Goal: Complete application form: Complete application form

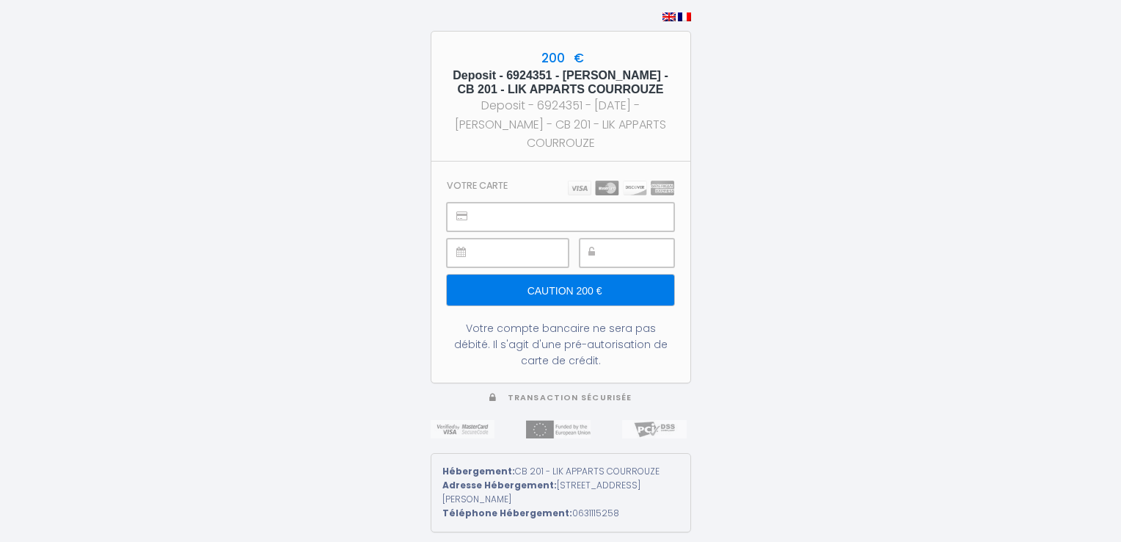
click at [608, 242] on div at bounding box center [627, 253] width 95 height 29
click at [586, 274] on input "Caution 200 €" at bounding box center [560, 289] width 227 height 31
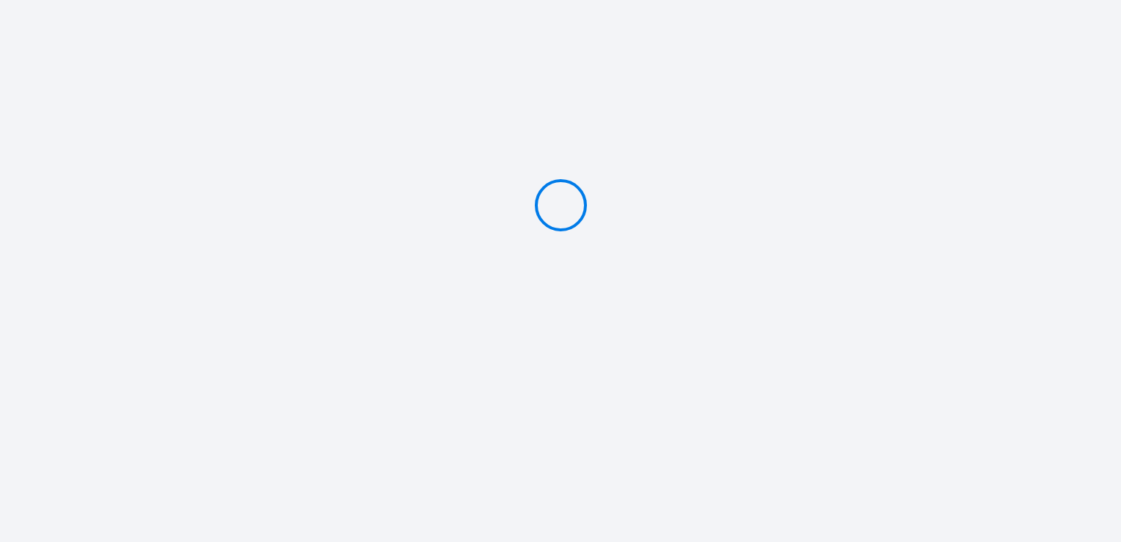
type input "Caution 200 €"
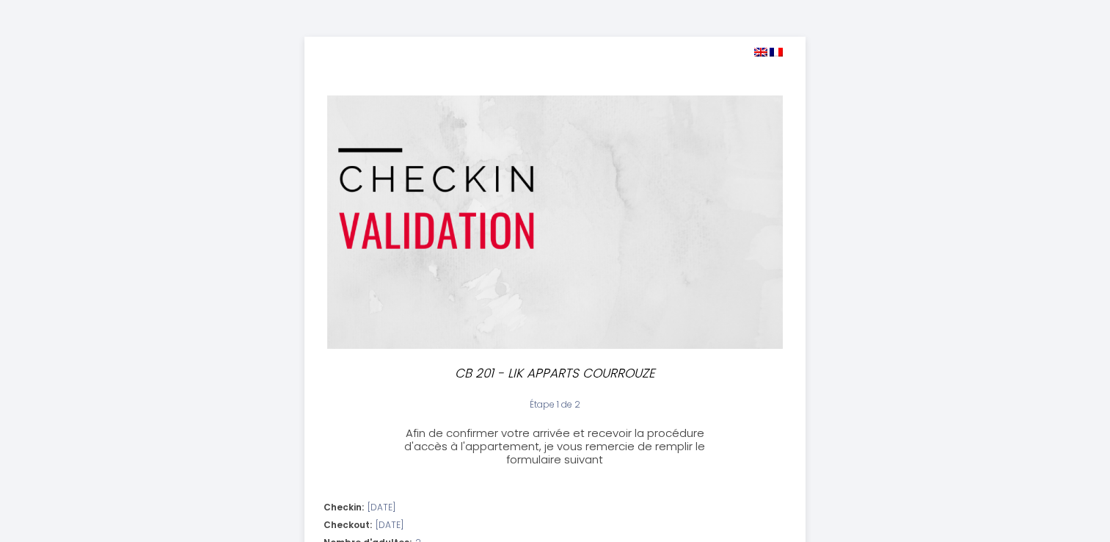
select select
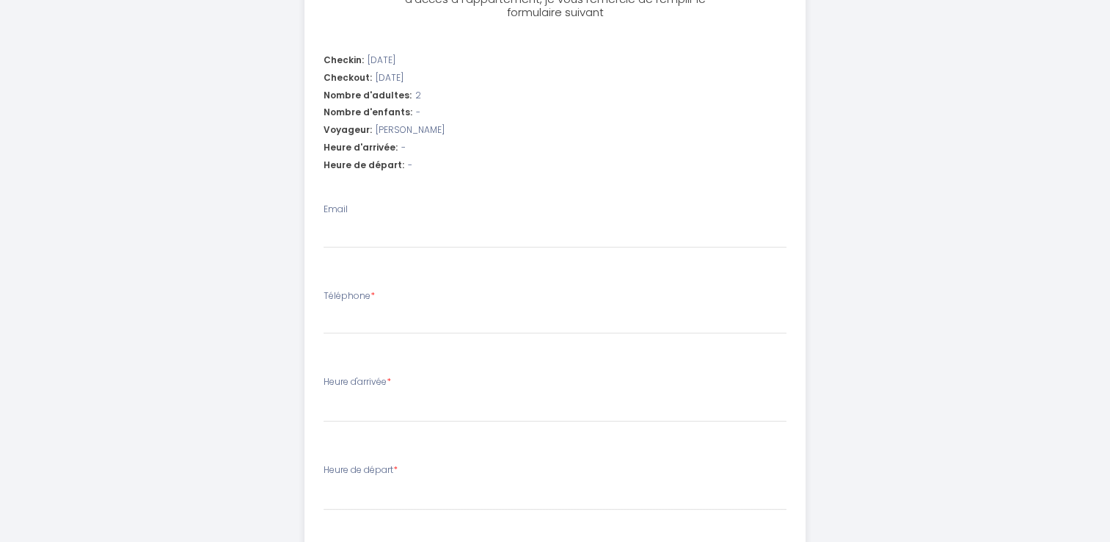
scroll to position [450, 0]
click at [503, 200] on div "Email" at bounding box center [555, 223] width 463 height 46
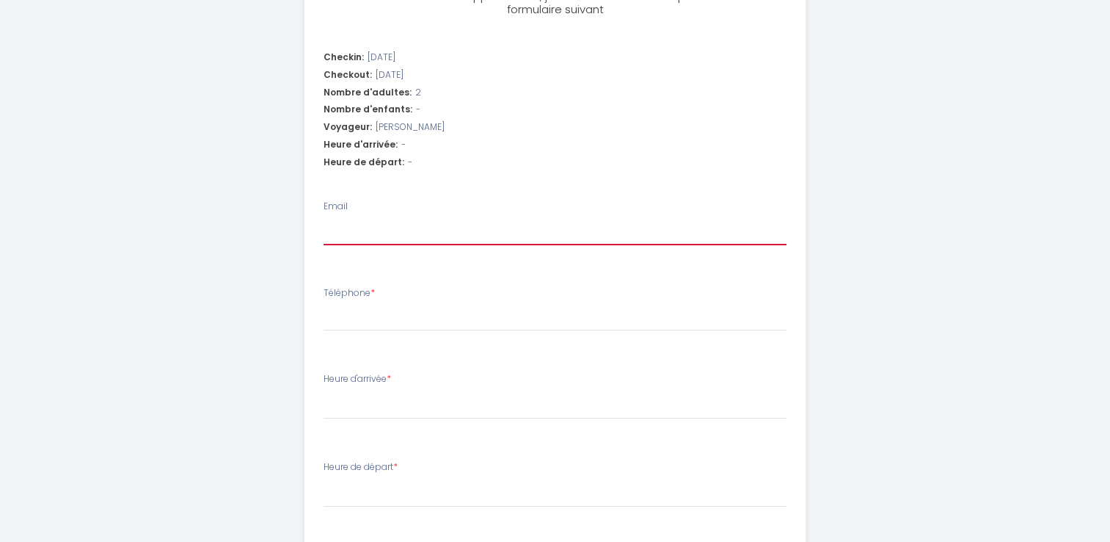
click at [467, 244] on input "Email" at bounding box center [555, 232] width 463 height 26
type input "r"
select select
type input "ra"
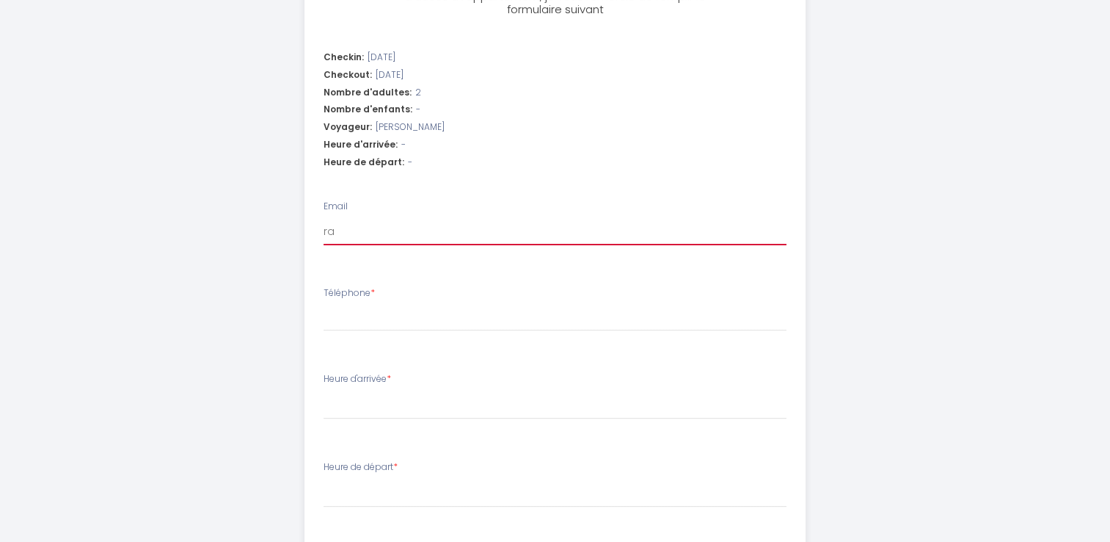
select select
type input "rau"
select select
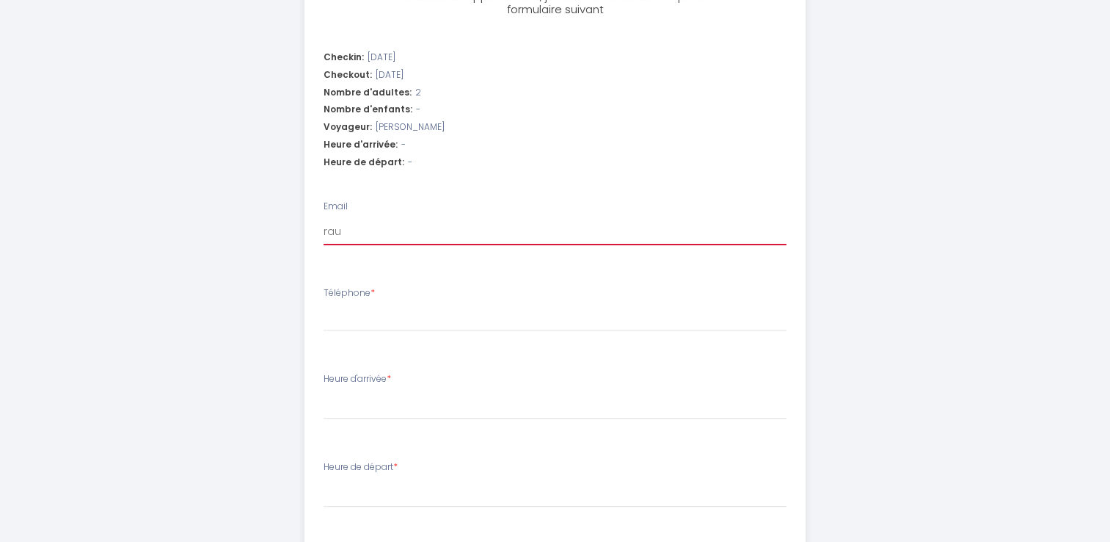
type input "raud"
select select
type input "raud."
select select
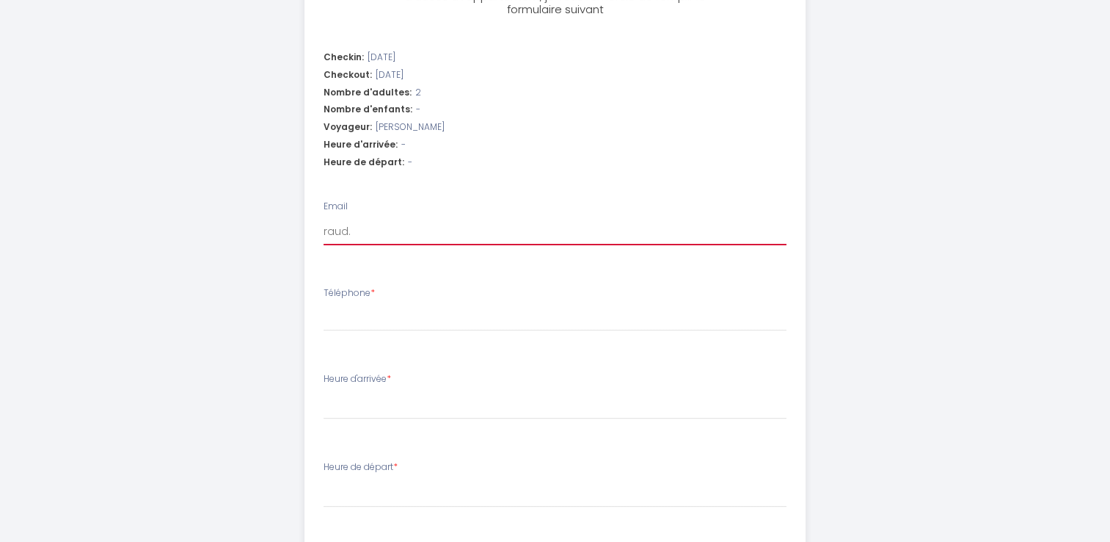
select select
type input "raud.d"
select select
type input "raud.da"
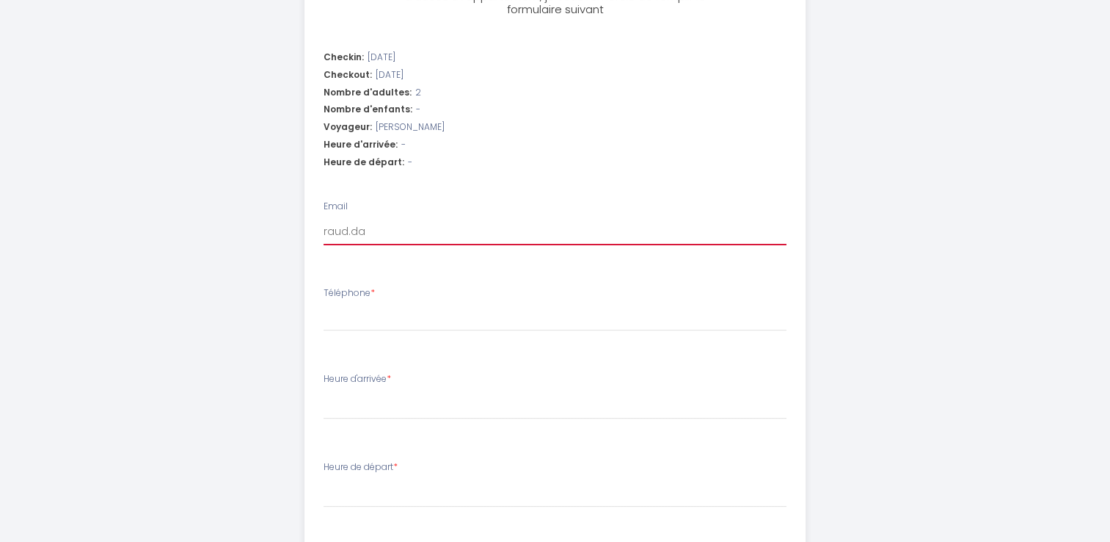
select select
type input "raud.dav"
select select
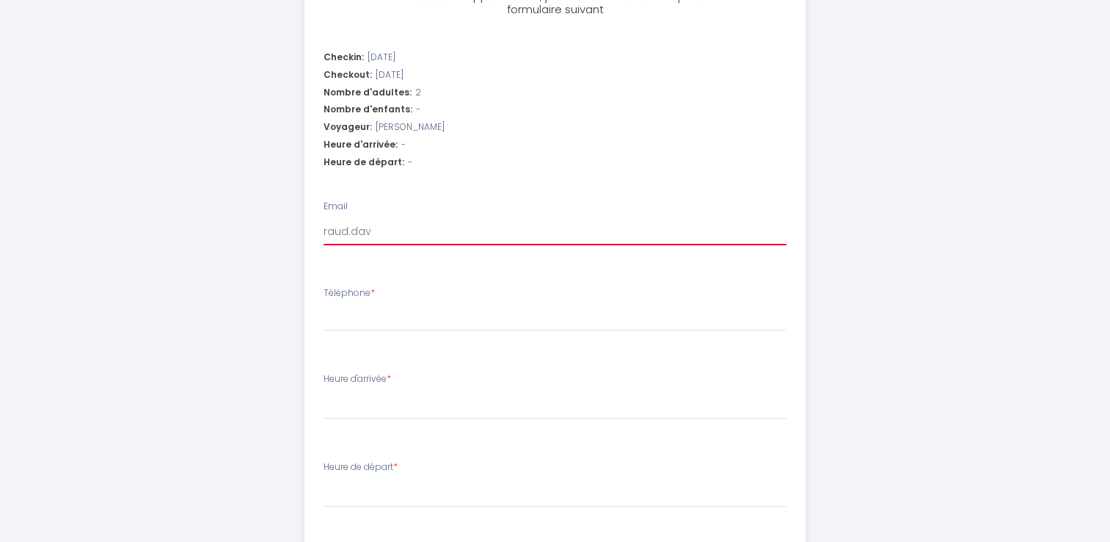
type input "raud.davi"
select select
type input "raud.david"
select select
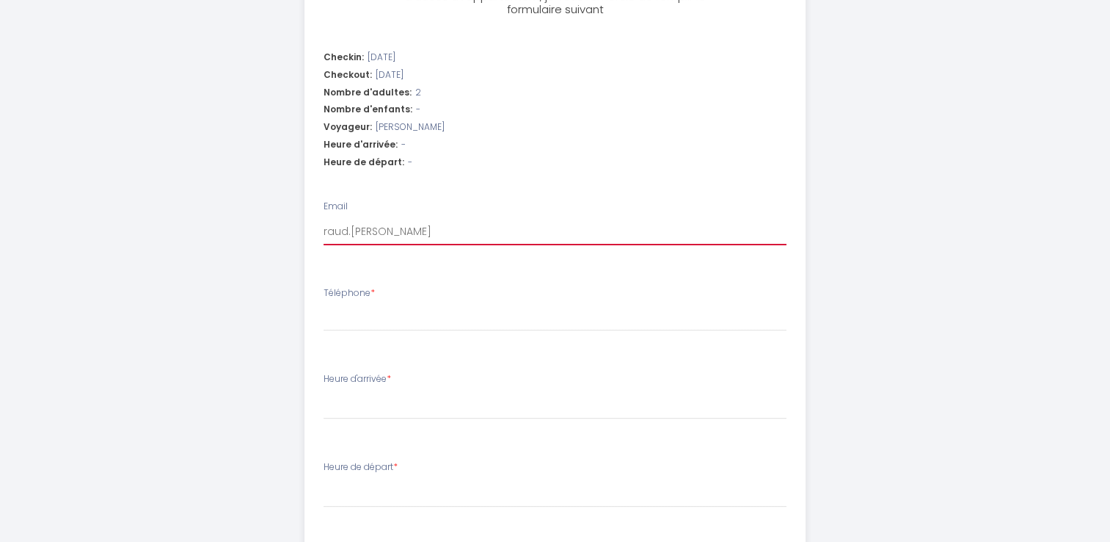
select select
type input "raud.david@"
select select
type input "raud.david@b"
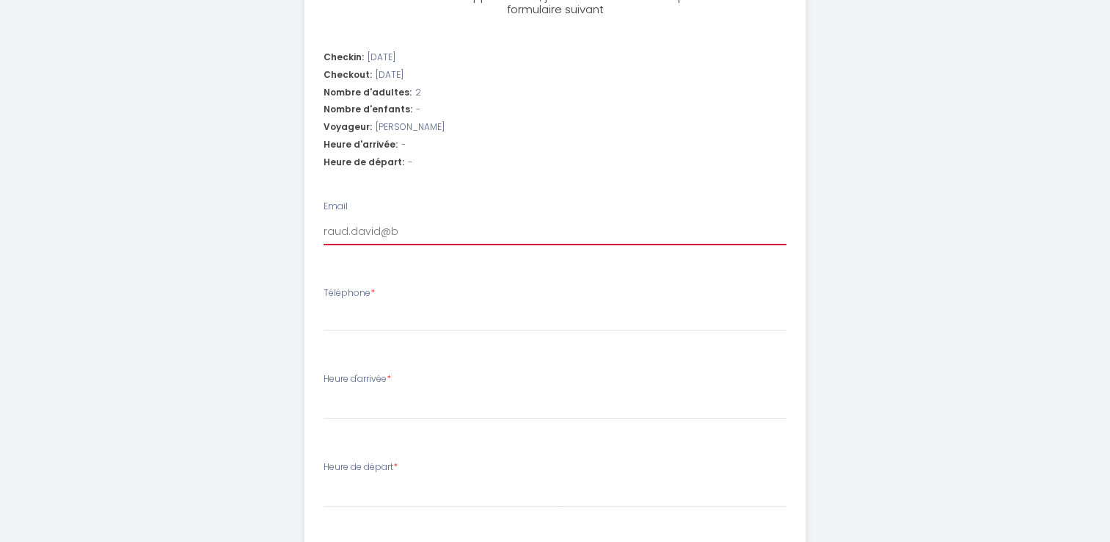
select select
type input "raud.david@bb"
select select
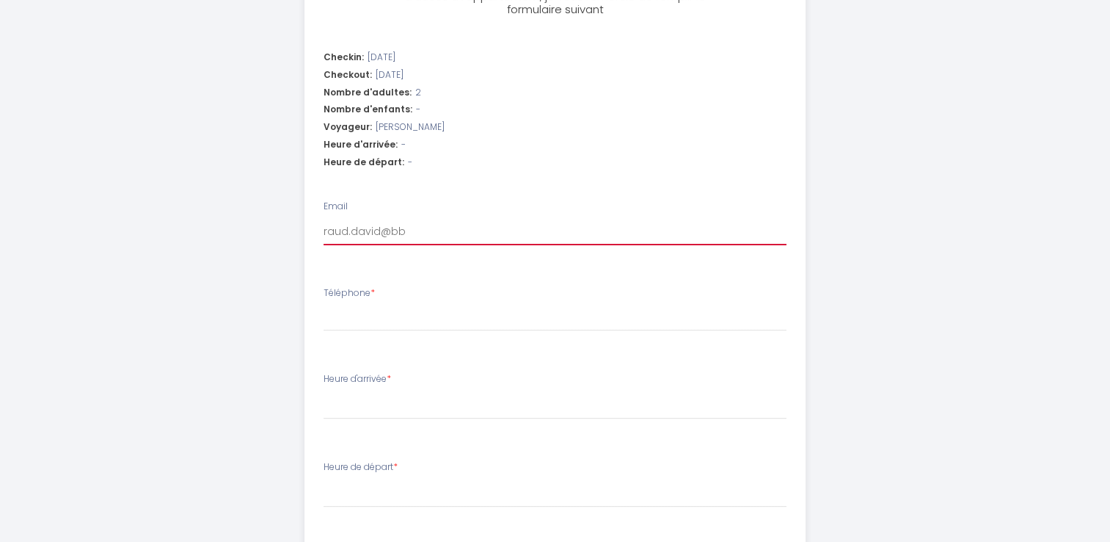
type input "raud.david@bbo"
select select
type input "raud.david@bbox"
select select
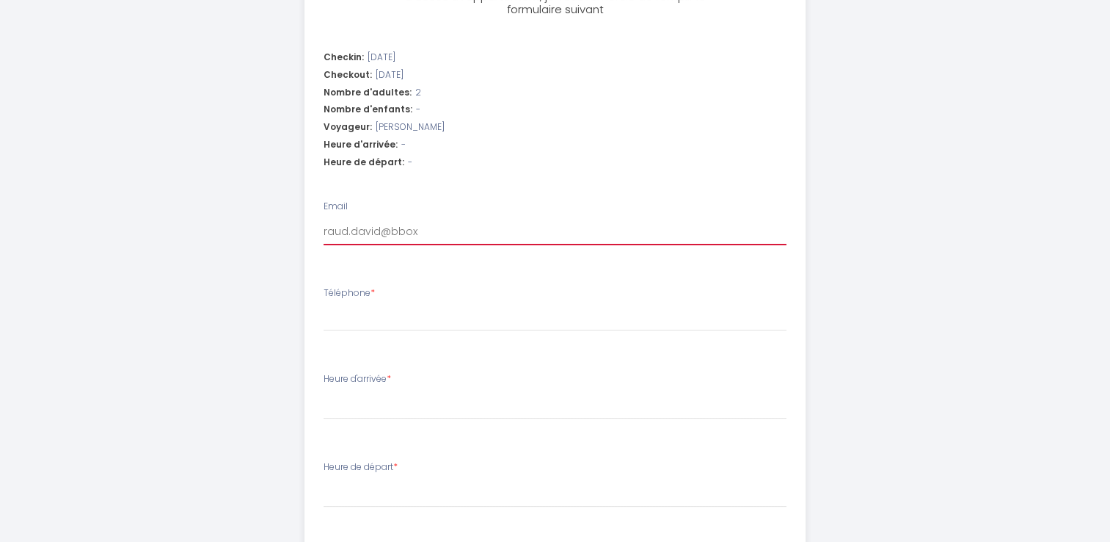
select select
type input "raud.david@bbox."
select select
type input "raud.david@bbox.f"
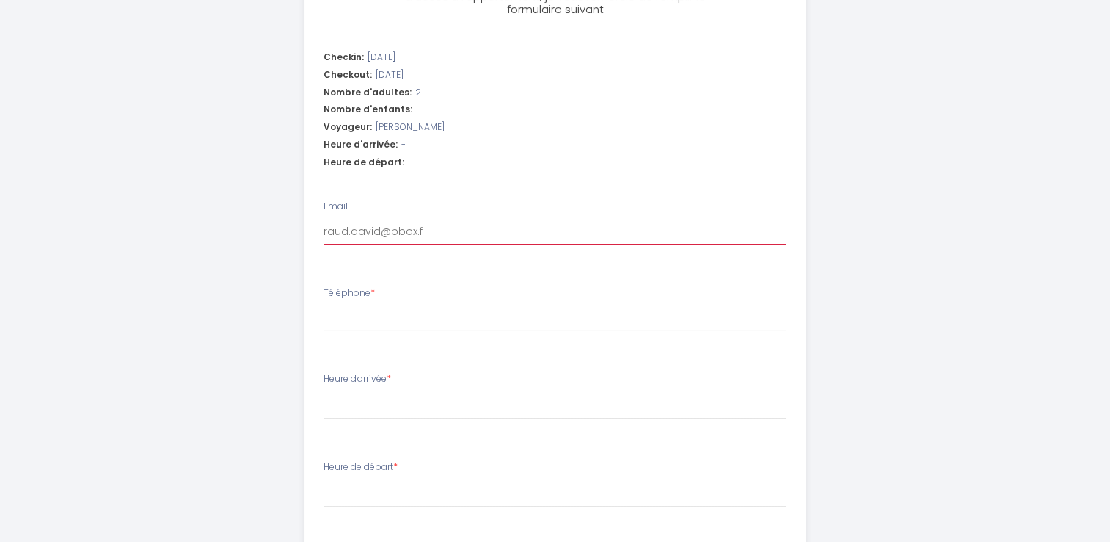
select select
type input "raud.david@bbox.fr"
select select
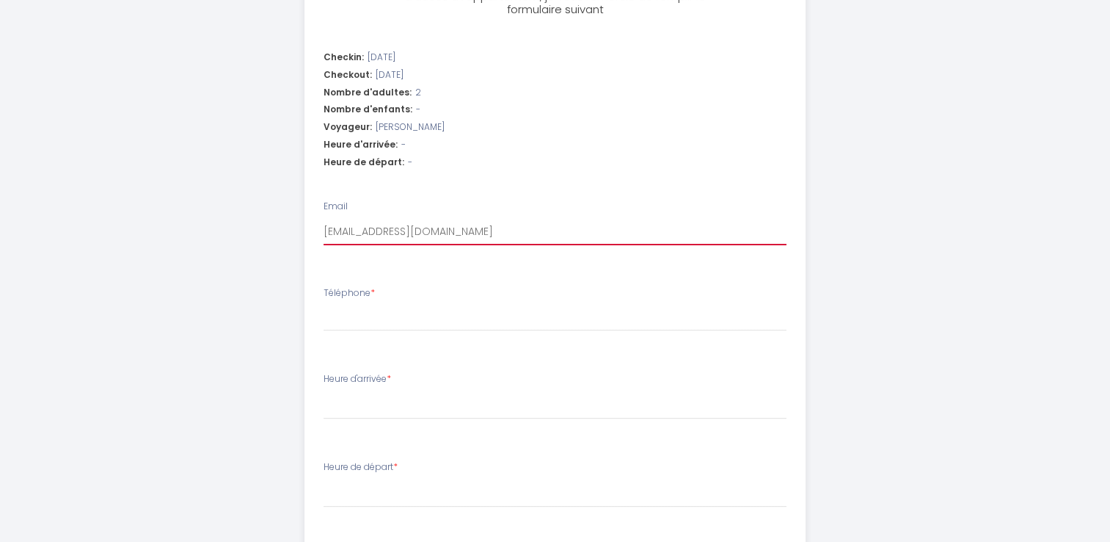
type input "raud.david@bbox.fr"
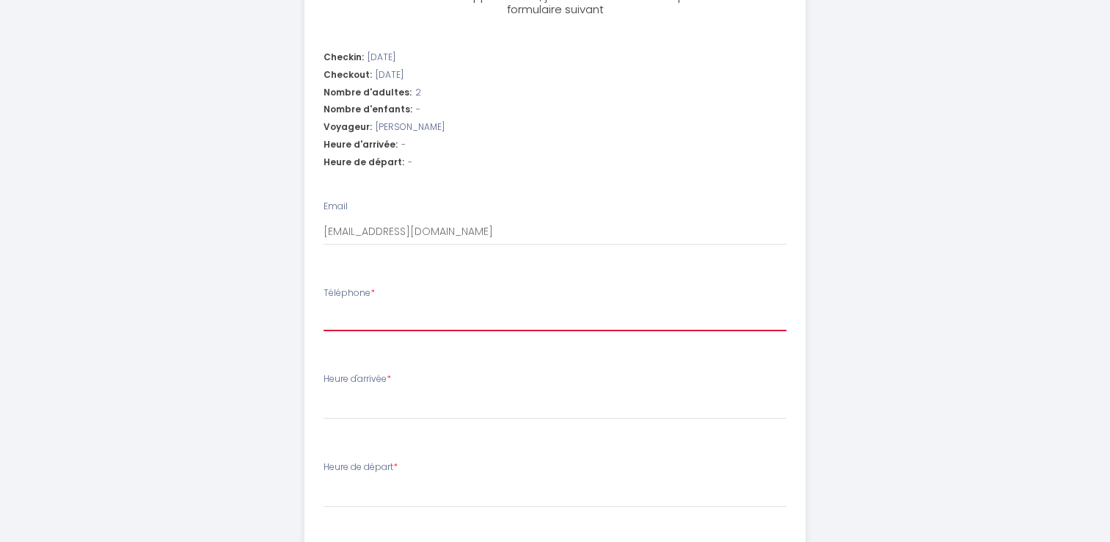
click at [387, 321] on input "Téléphone *" at bounding box center [555, 318] width 463 height 26
type input "0"
select select
type input "06"
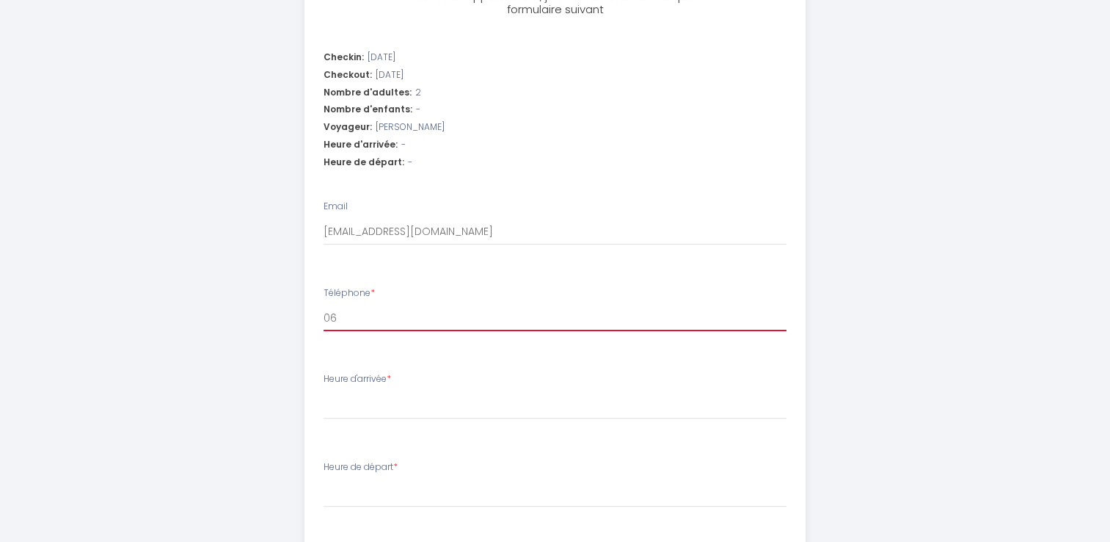
select select
type input "066"
select select
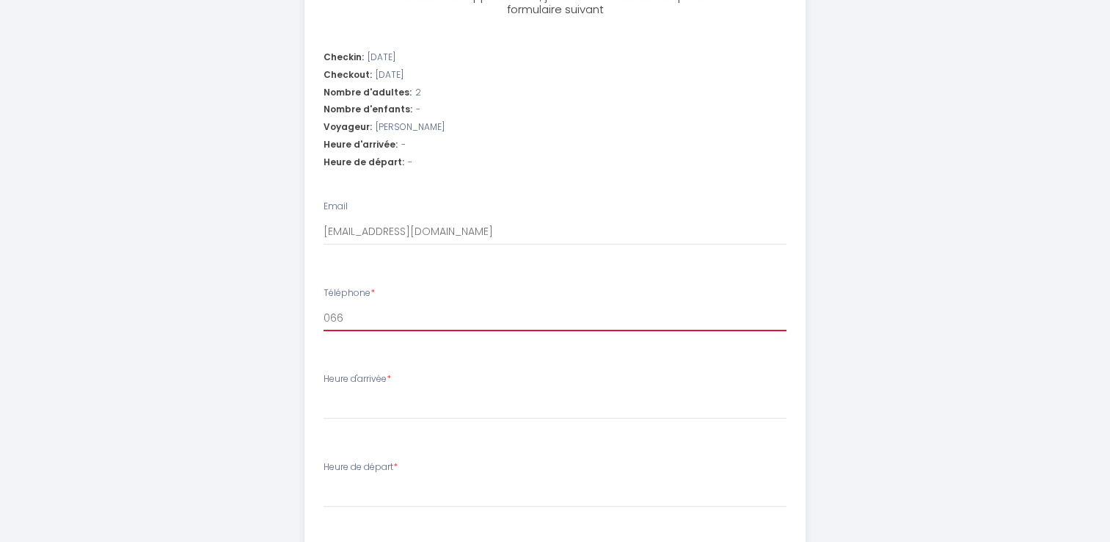
type input "0664"
select select
type input "06641"
select select
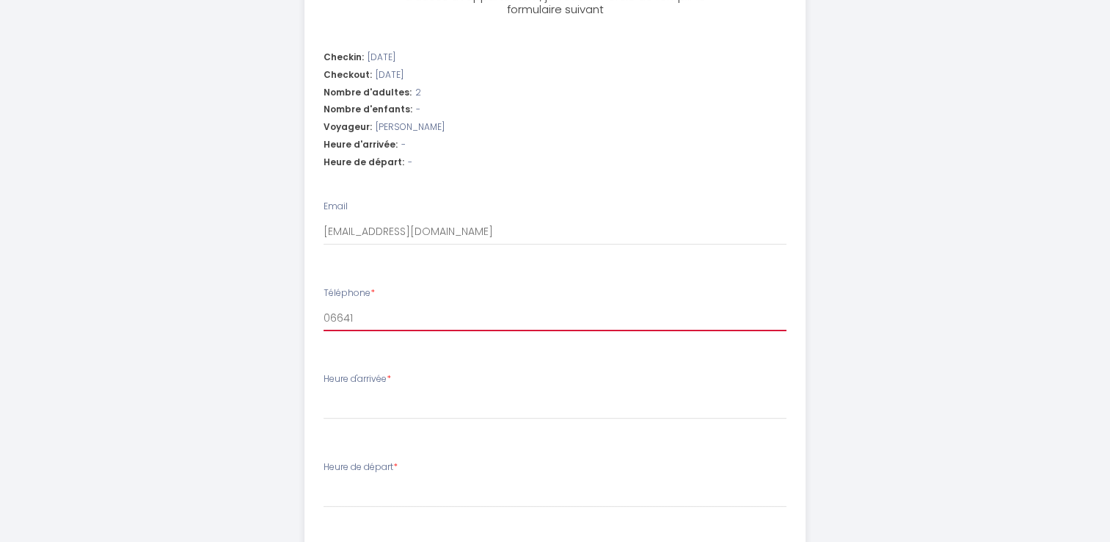
select select
type input "066413"
select select
type input "0664134"
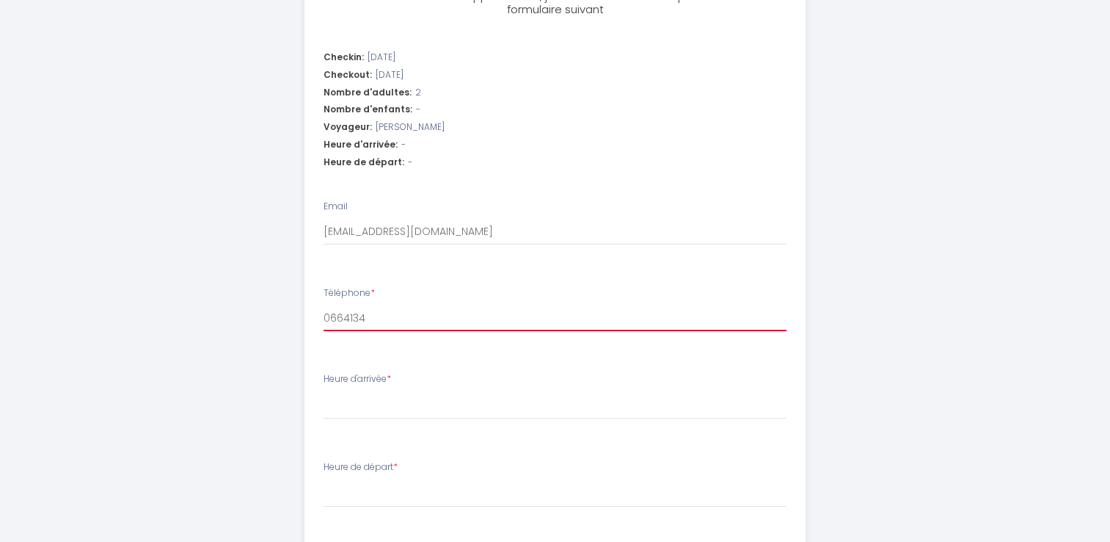
select select
type input "06641341"
select select
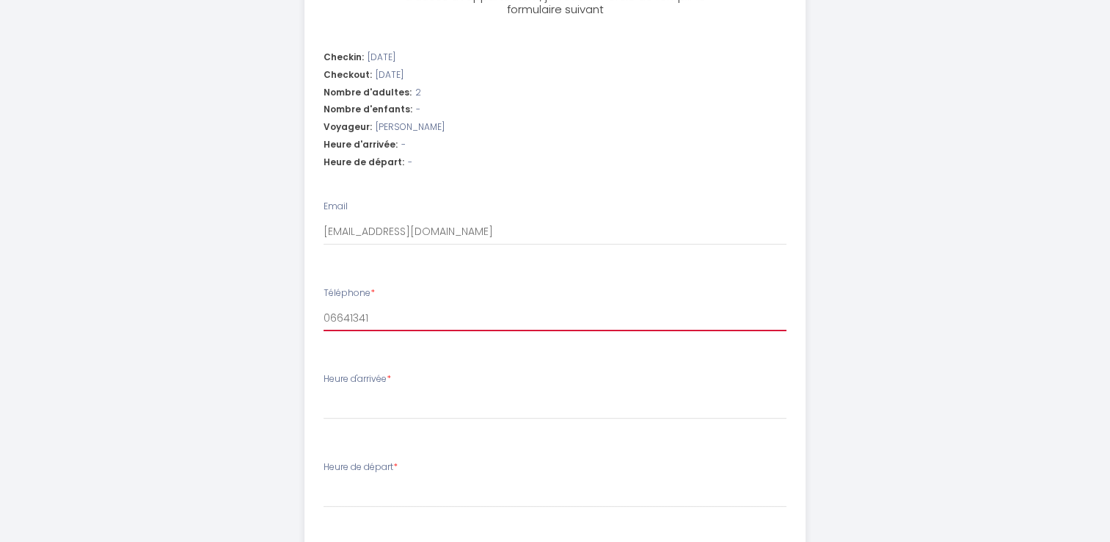
type input "066413416"
select select
type input "0664134161"
select select
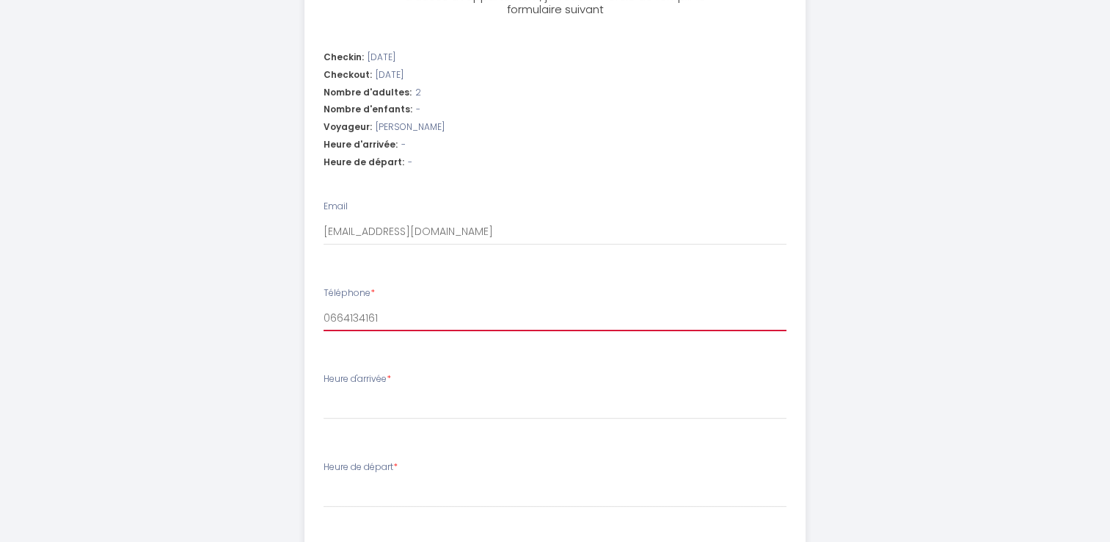
select select
type input "0664134161"
click at [371, 380] on label "Heure d'arrivée *" at bounding box center [358, 379] width 68 height 14
click at [371, 391] on select "15:00 15:30 16:00 16:30 17:00 17:30 18:00 18:30 19:00 19:30 20:00 20:30 21:00 2…" at bounding box center [555, 405] width 463 height 28
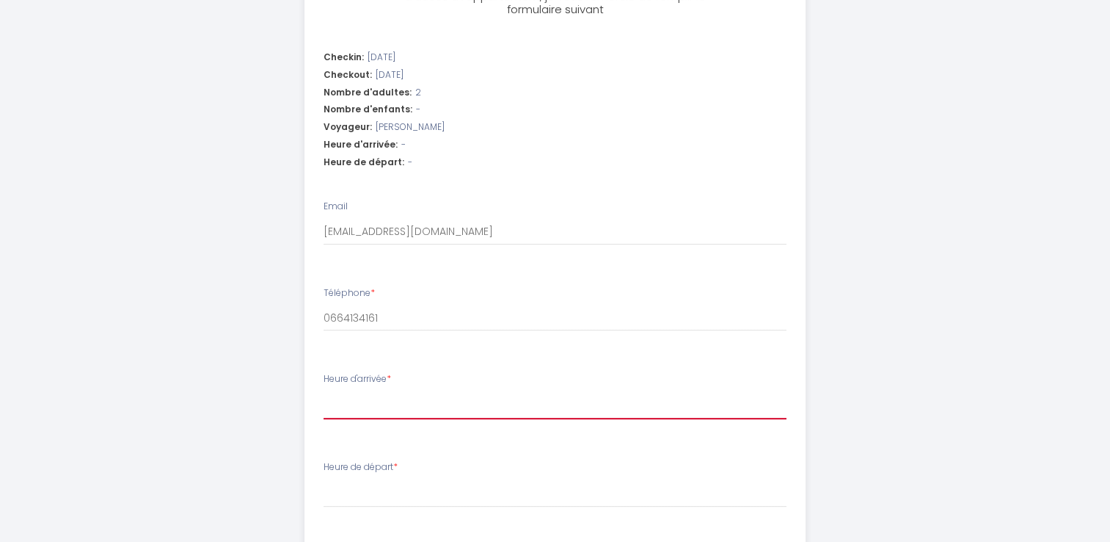
click at [365, 404] on select "15:00 15:30 16:00 16:30 17:00 17:30 18:00 18:30 19:00 19:30 20:00 20:30 21:00 2…" at bounding box center [555, 405] width 463 height 28
select select "16:00"
click at [324, 391] on select "15:00 15:30 16:00 16:30 17:00 17:30 18:00 18:30 19:00 19:30 20:00 20:30 21:00 2…" at bounding box center [555, 405] width 463 height 28
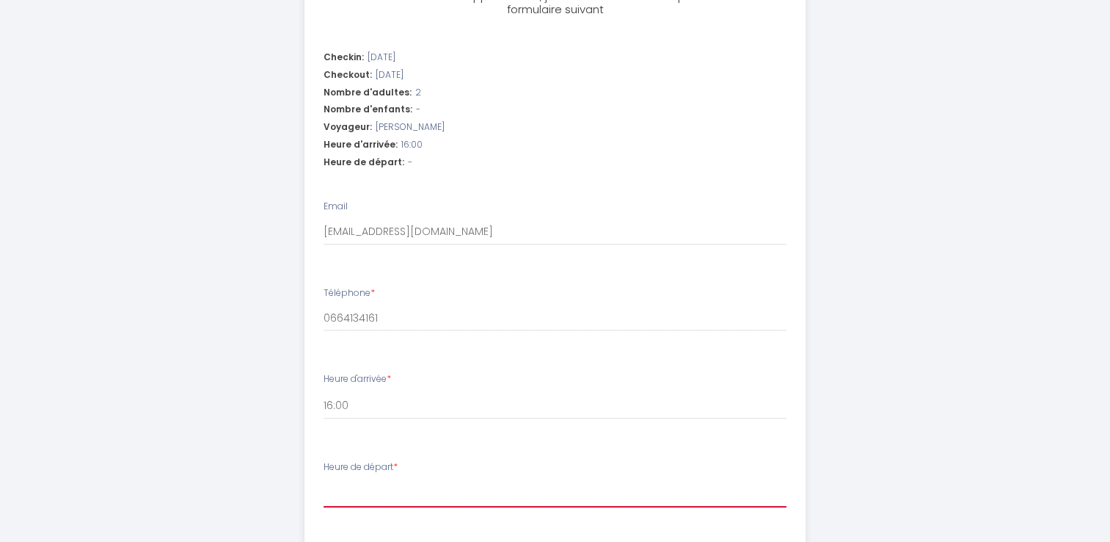
click at [368, 495] on select "00:00 00:30 01:00 01:30 02:00 02:30 03:00 03:30 04:00 04:30 05:00 05:30 06:00 0…" at bounding box center [555, 493] width 463 height 28
select select "10:30"
click at [324, 479] on select "00:00 00:30 01:00 01:30 02:00 02:30 03:00 03:30 04:00 04:30 05:00 05:30 06:00 0…" at bounding box center [555, 493] width 463 height 28
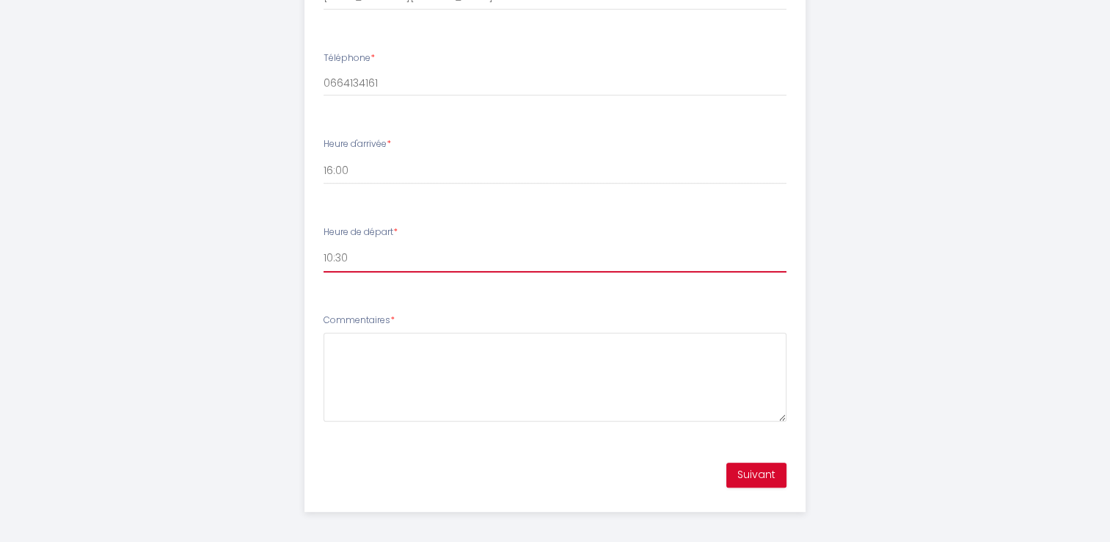
scroll to position [690, 0]
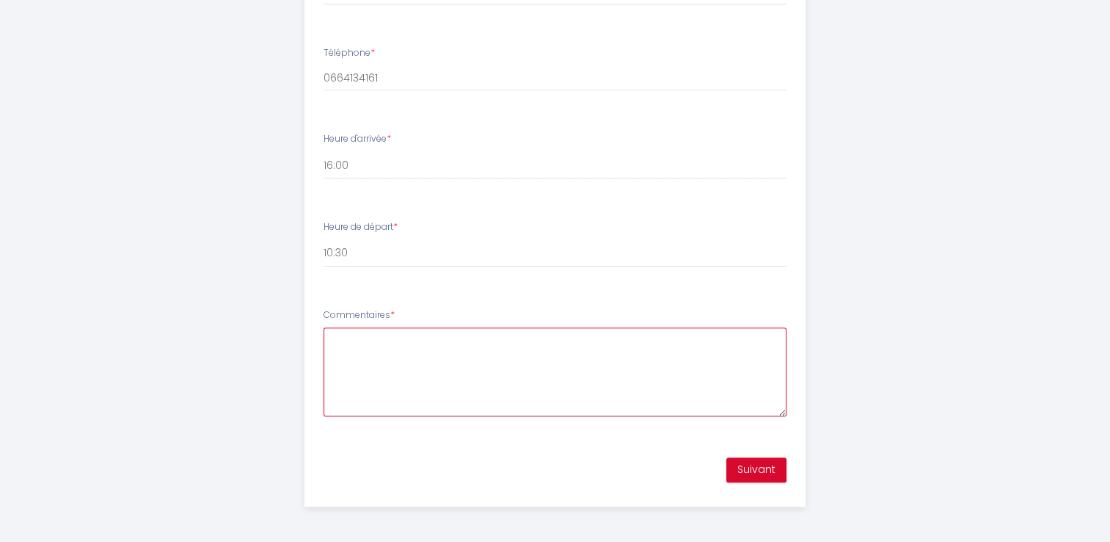
click at [487, 346] on textarea "Commentaires *" at bounding box center [555, 371] width 463 height 89
type textarea "merci de bien vouloir confirmer ma réservation"
click at [771, 470] on button "Suivant" at bounding box center [757, 469] width 60 height 25
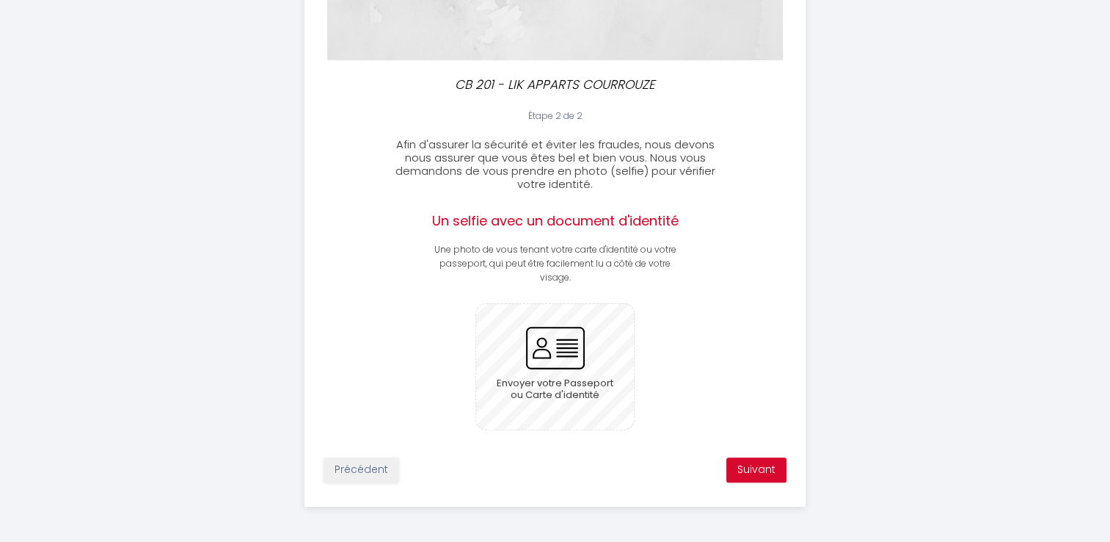
click at [549, 345] on input "file" at bounding box center [555, 366] width 158 height 125
click at [764, 466] on button "Suivant" at bounding box center [757, 469] width 60 height 25
click at [597, 226] on h2 "Un selfie avec un document d'identité" at bounding box center [555, 221] width 250 height 16
click at [553, 345] on input "file" at bounding box center [555, 366] width 158 height 125
